Goal: Transaction & Acquisition: Download file/media

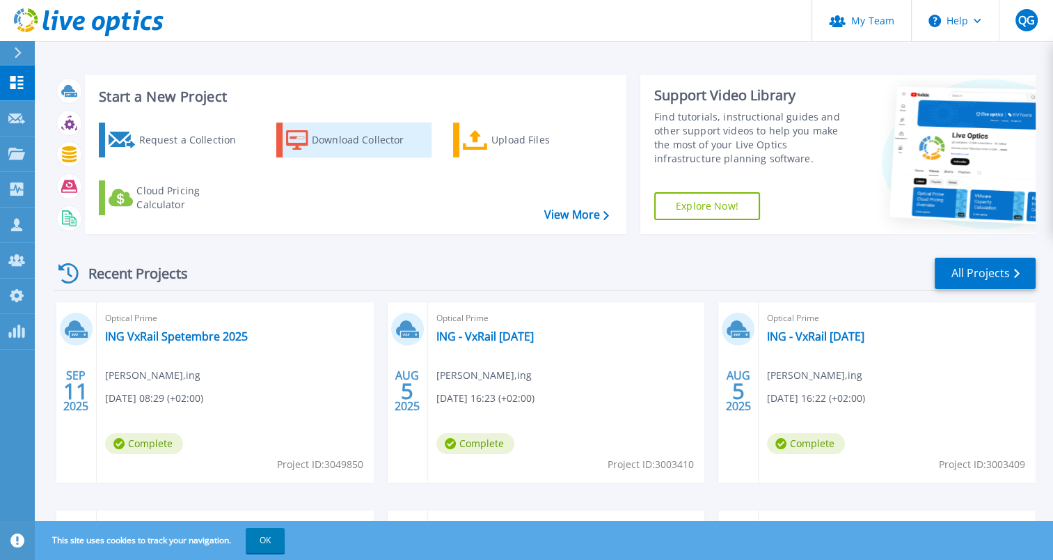
click at [409, 153] on div "Download Collector" at bounding box center [367, 140] width 111 height 28
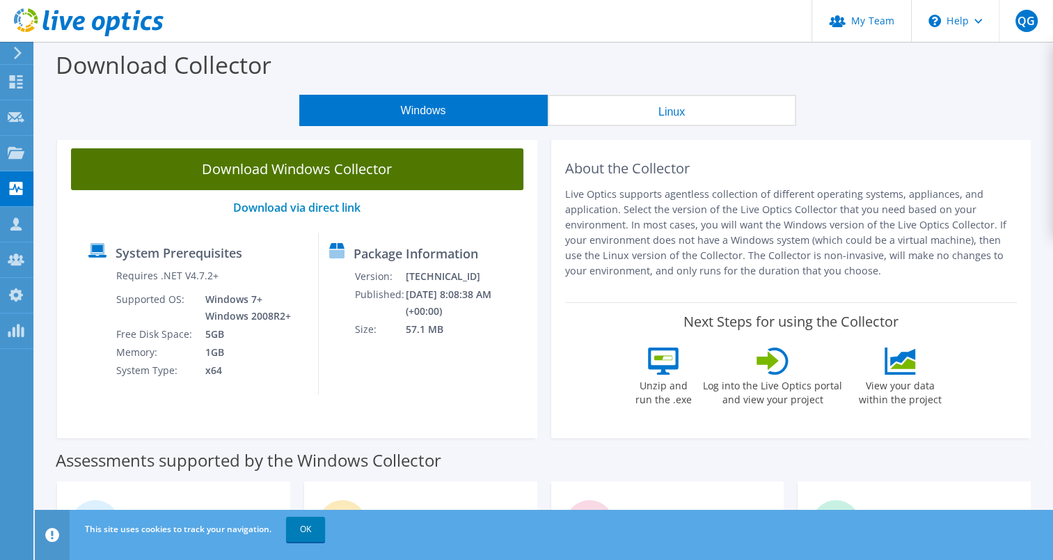
click at [356, 168] on link "Download Windows Collector" at bounding box center [297, 169] width 452 height 42
